Goal: Information Seeking & Learning: Learn about a topic

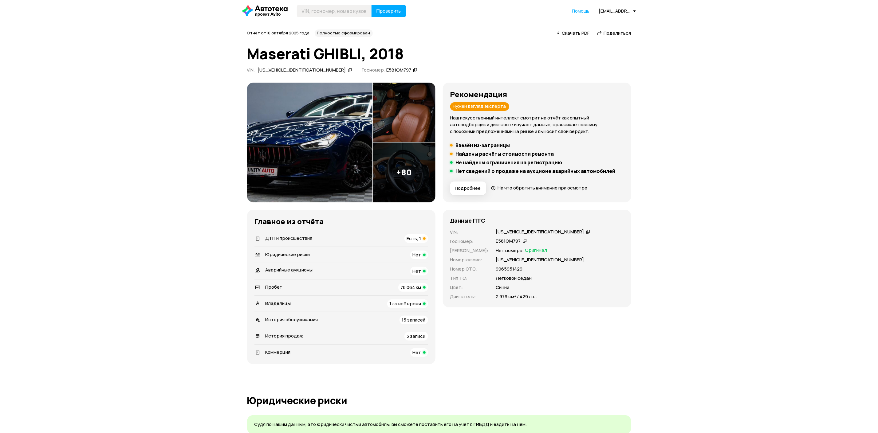
click at [290, 166] on img at bounding box center [309, 143] width 125 height 120
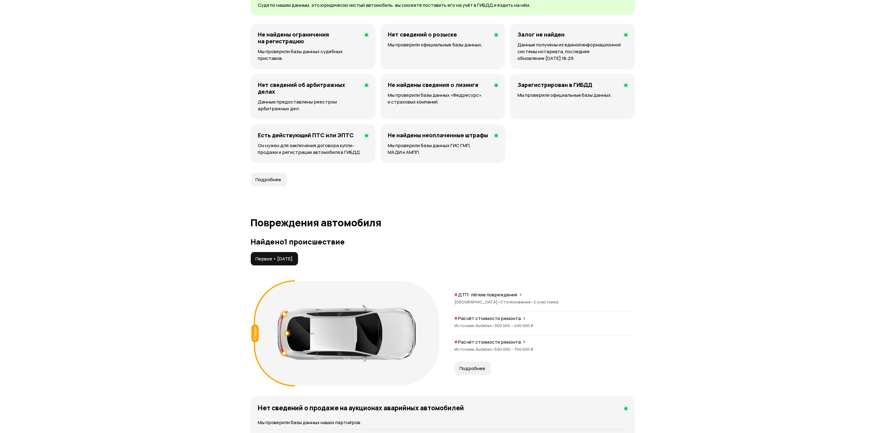
scroll to position [461, 0]
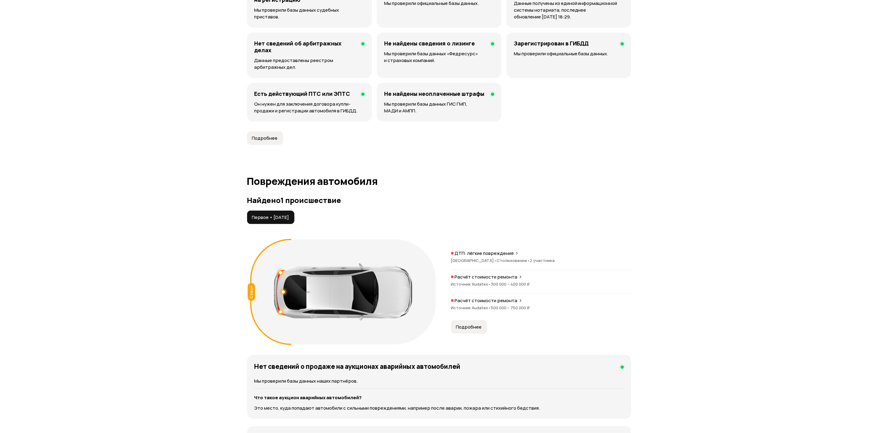
click at [470, 329] on span "Подробнее" at bounding box center [469, 327] width 26 height 6
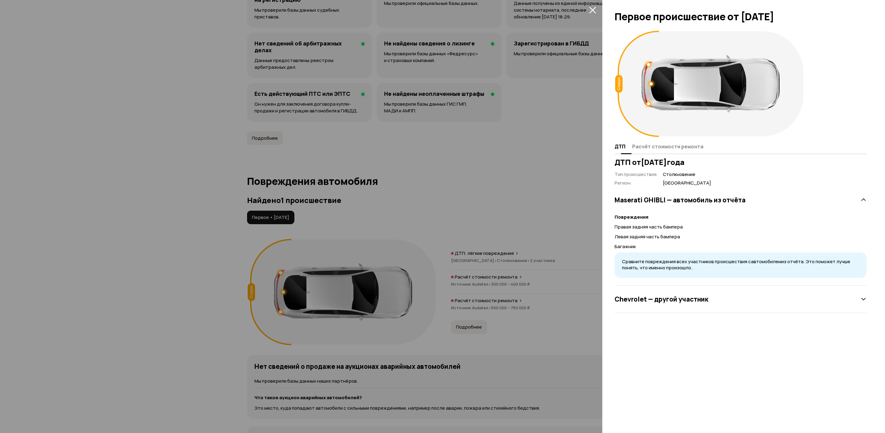
click at [654, 144] on span "Расчёт стоимости ремонта" at bounding box center [667, 146] width 71 height 6
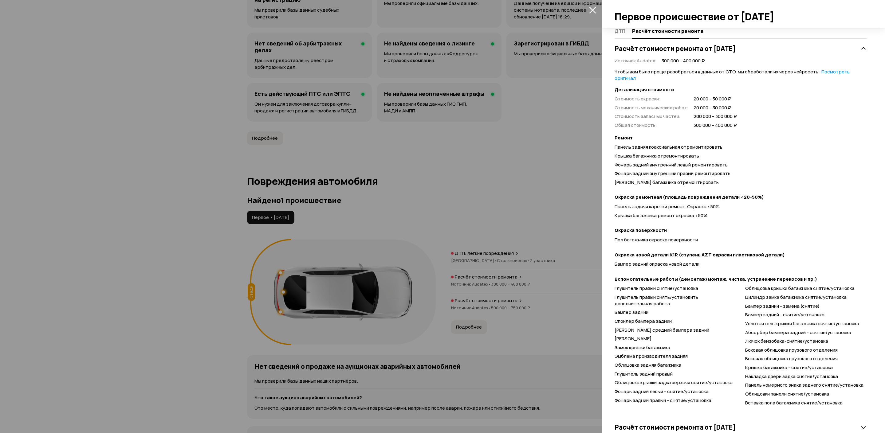
scroll to position [135, 0]
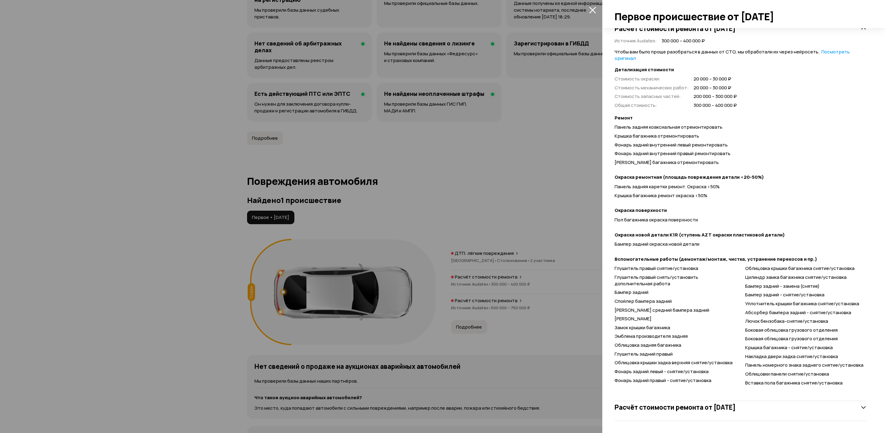
click at [704, 405] on h3 "Расчёт стоимости ремонта от 29 мая 2024 года" at bounding box center [674, 407] width 121 height 8
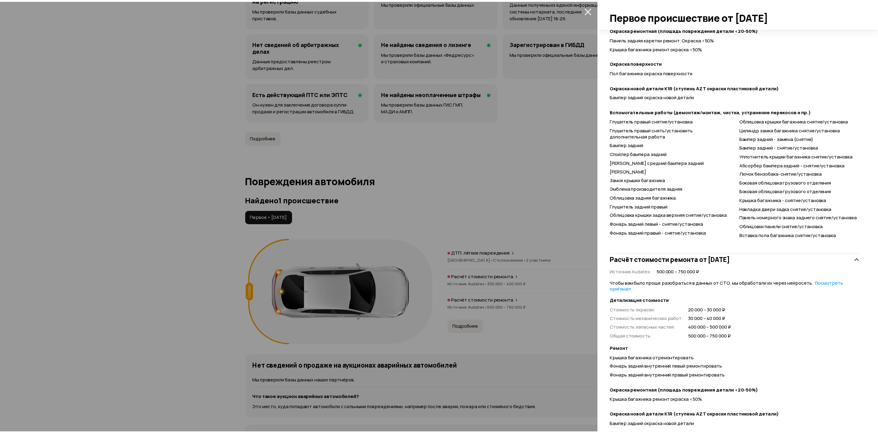
scroll to position [0, 0]
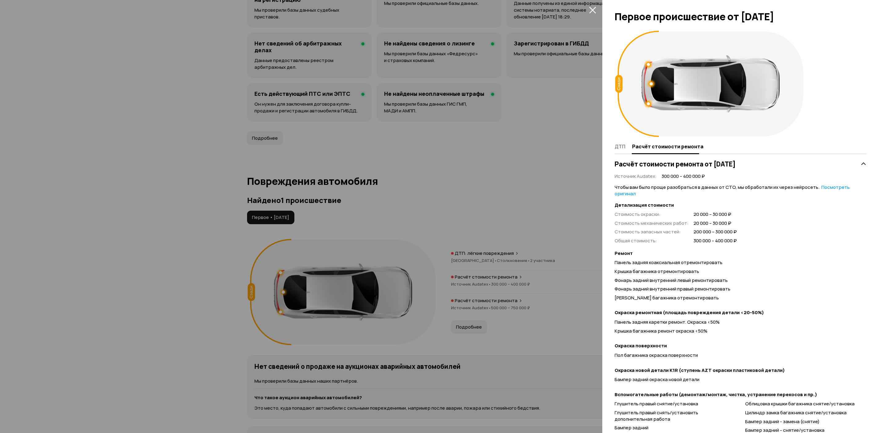
click at [598, 14] on div at bounding box center [442, 216] width 885 height 433
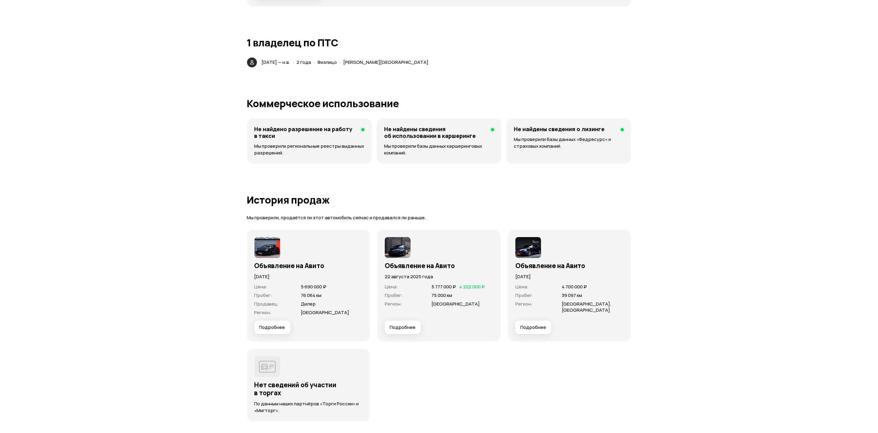
scroll to position [1520, 0]
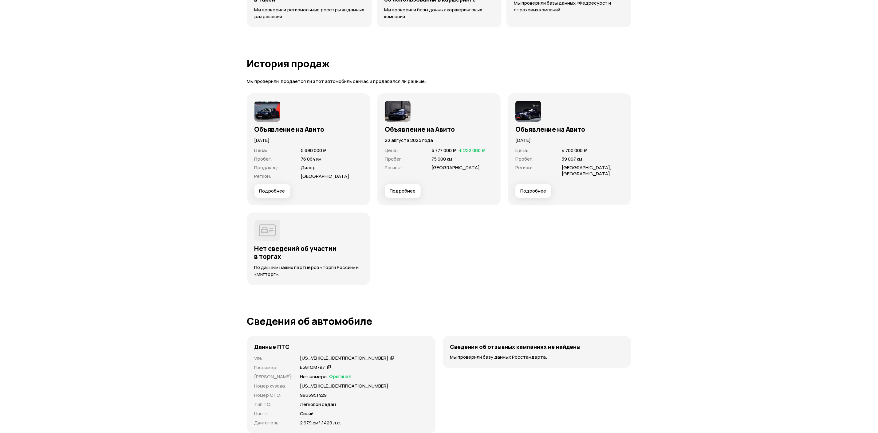
click at [541, 194] on span "Подробнее" at bounding box center [533, 191] width 26 height 6
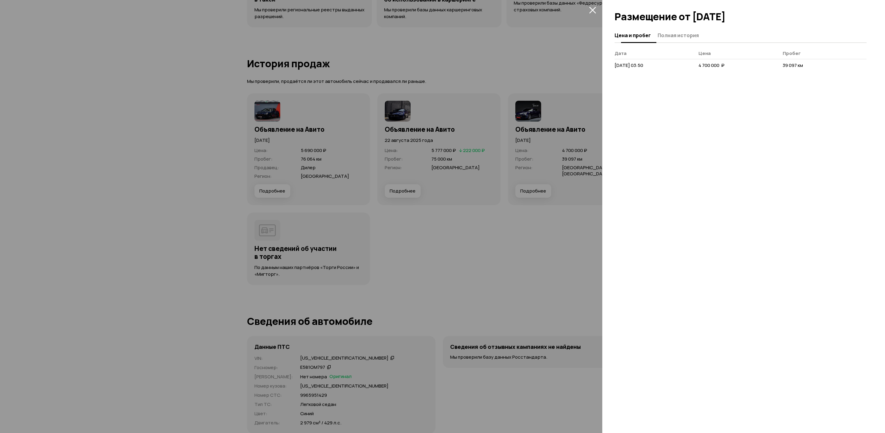
click at [670, 36] on span "Полная история" at bounding box center [677, 35] width 41 height 6
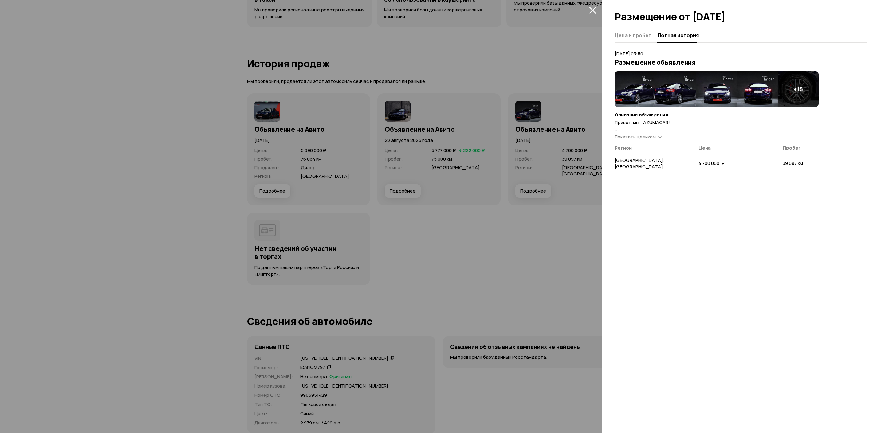
click at [511, 119] on div at bounding box center [442, 216] width 885 height 433
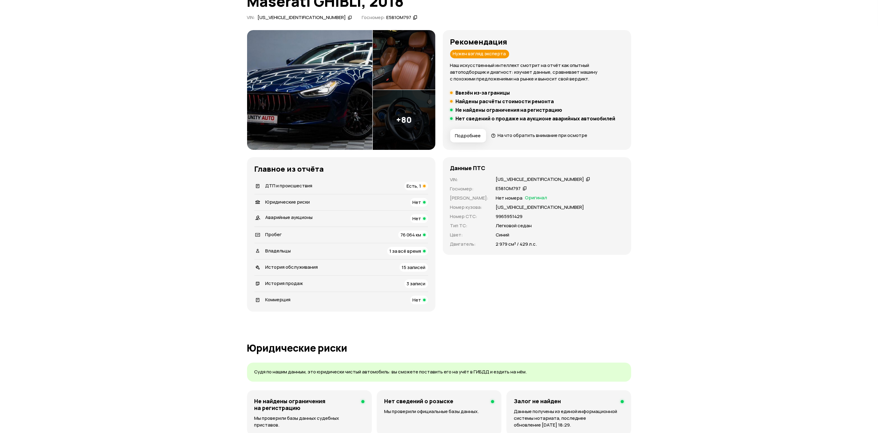
scroll to position [0, 0]
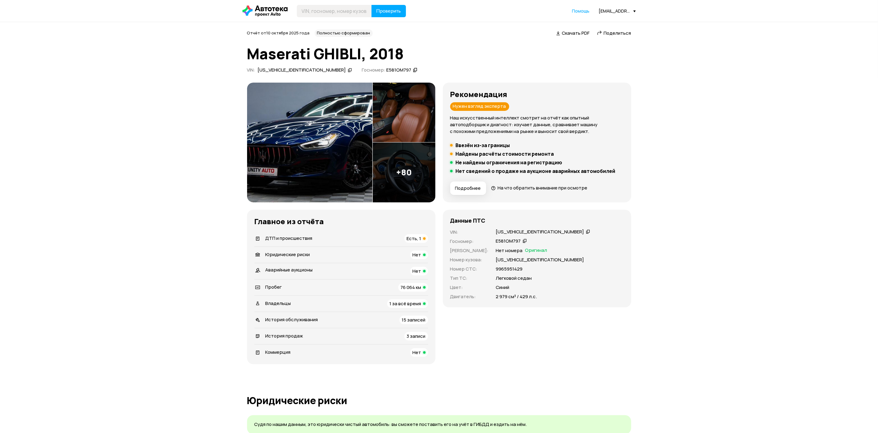
click at [504, 231] on div "ZAM57YTG5K1314194" at bounding box center [540, 232] width 88 height 6
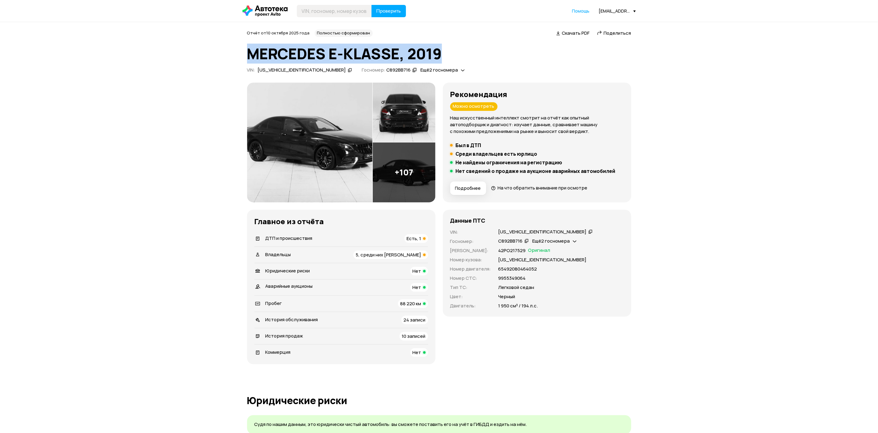
drag, startPoint x: 250, startPoint y: 53, endPoint x: 440, endPoint y: 52, distance: 190.4
click at [440, 52] on h1 "MERCEDES E-KLASSE, 2019" at bounding box center [439, 53] width 384 height 17
copy h1 "MERCEDES E-KLASSE, 2019"
click at [412, 57] on h1 "MERCEDES E-KLASSE, 2019" at bounding box center [439, 53] width 384 height 17
drag, startPoint x: 411, startPoint y: 55, endPoint x: 422, endPoint y: 55, distance: 11.1
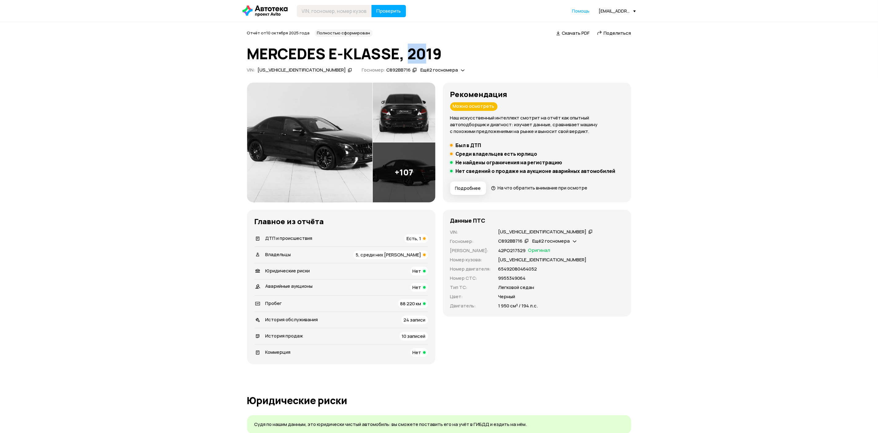
click at [422, 55] on h1 "MERCEDES E-KLASSE, 2019" at bounding box center [439, 53] width 384 height 17
click at [425, 58] on h1 "MERCEDES E-KLASSE, 2019" at bounding box center [439, 53] width 384 height 17
click at [441, 52] on h1 "MERCEDES E-KLASSE, 2019" at bounding box center [439, 53] width 384 height 17
drag, startPoint x: 442, startPoint y: 54, endPoint x: 248, endPoint y: 45, distance: 193.7
click at [248, 45] on h1 "MERCEDES E-KLASSE, 2019" at bounding box center [439, 53] width 384 height 17
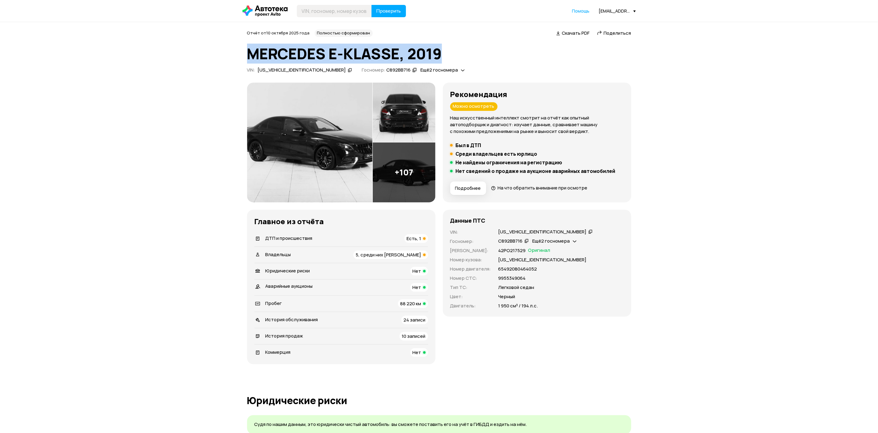
copy h1 "MERCEDES E-KLASSE, 2019"
click at [457, 65] on div "Отчёт от [DATE] Полностью сформирован   Скачать PDF   Поделиться [PERSON_NAME] …" at bounding box center [439, 52] width 384 height 46
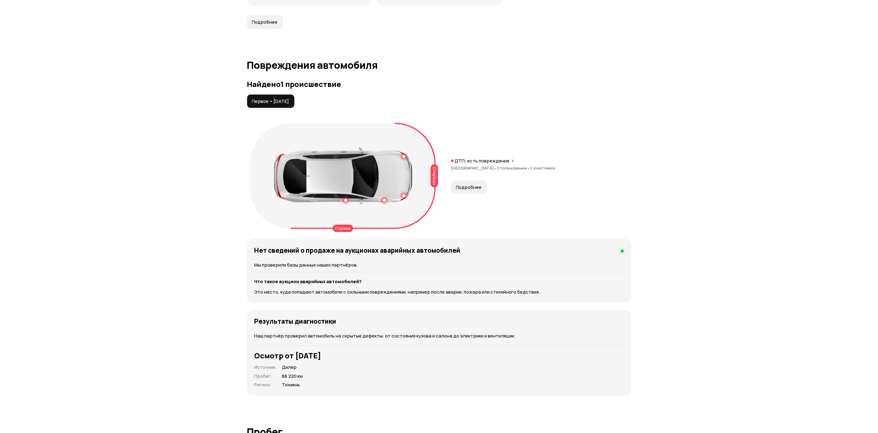
scroll to position [599, 0]
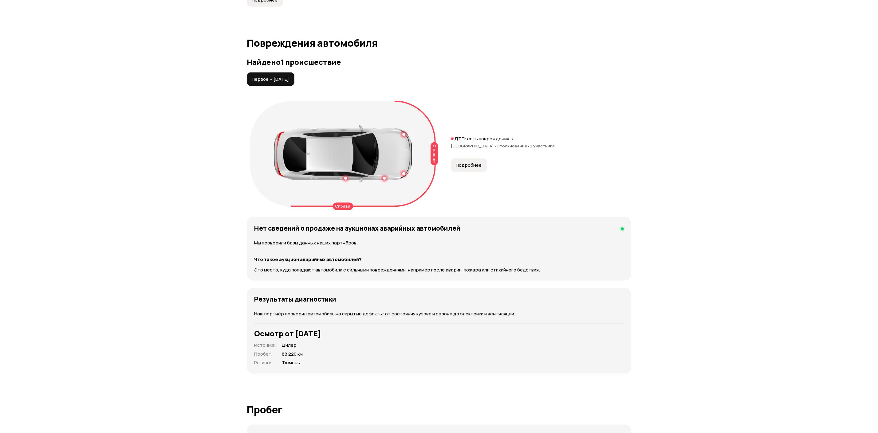
click at [474, 166] on span "Подробнее" at bounding box center [469, 165] width 26 height 6
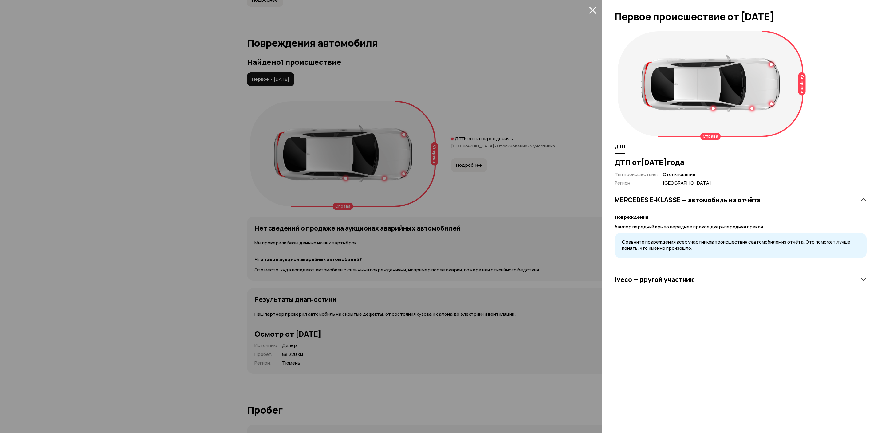
click at [590, 5] on span at bounding box center [592, 10] width 10 height 10
click at [589, 8] on icon "закрыть" at bounding box center [592, 9] width 7 height 7
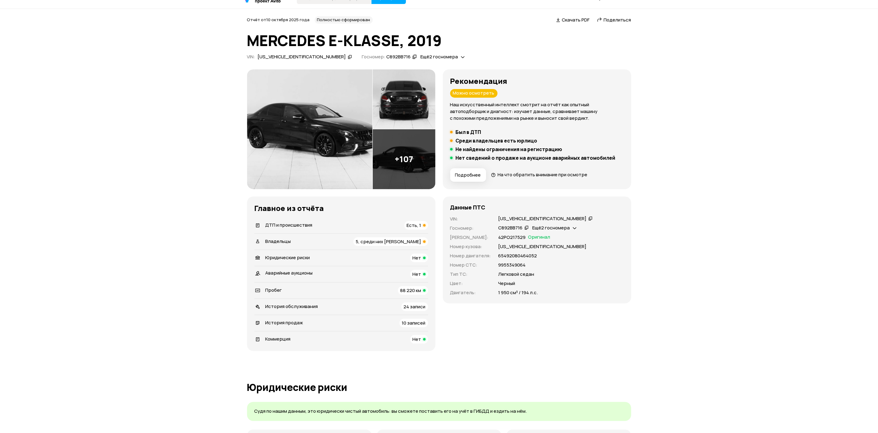
scroll to position [0, 0]
